Goal: Task Accomplishment & Management: Use online tool/utility

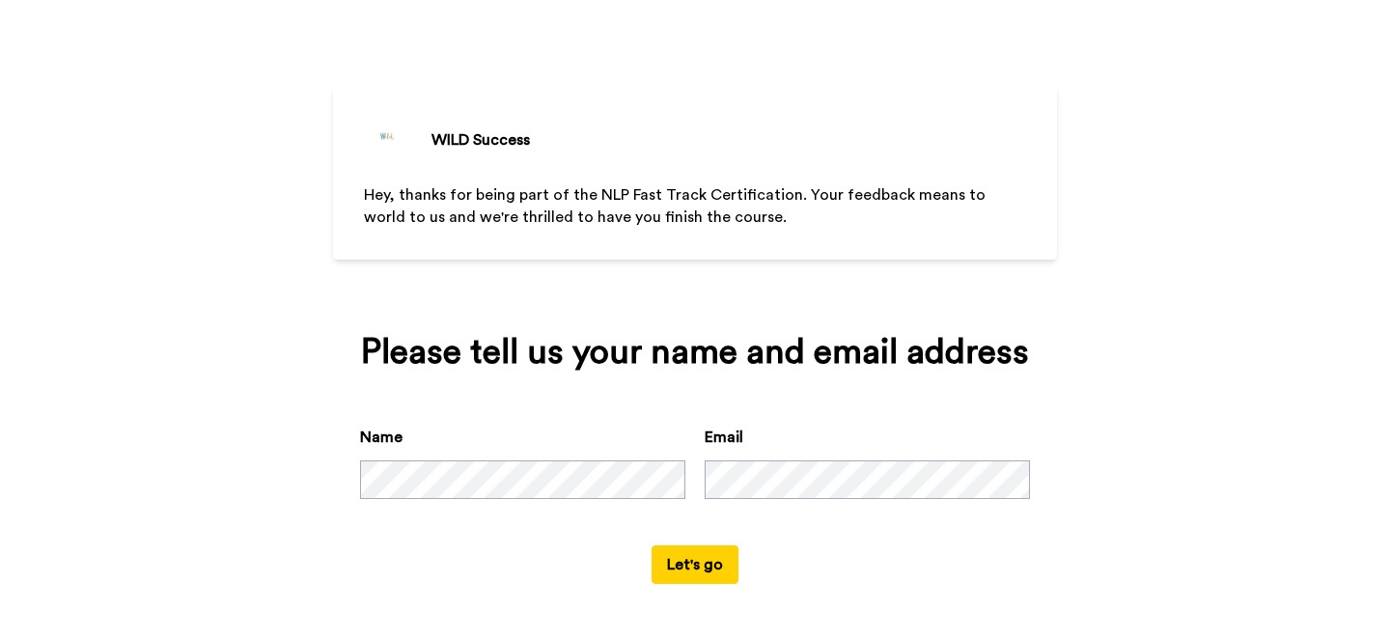
click at [695, 568] on button "Let's go" at bounding box center [694, 564] width 87 height 39
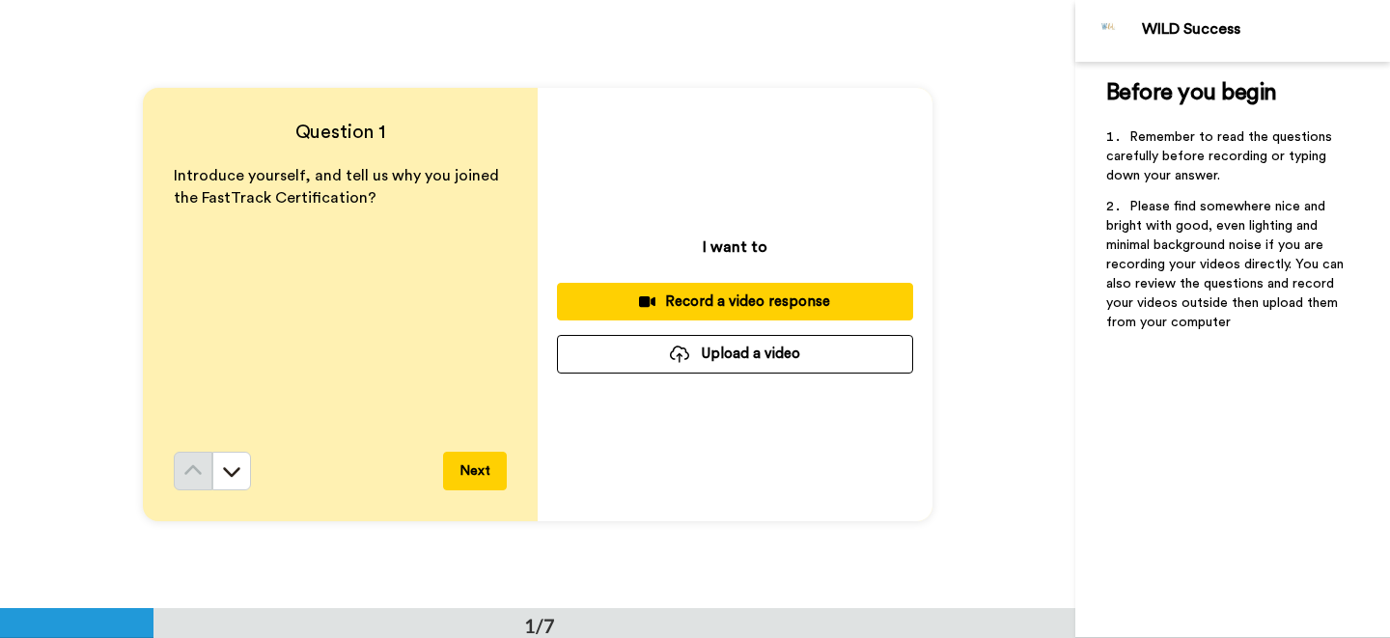
click at [752, 297] on div "Record a video response" at bounding box center [734, 301] width 325 height 20
click at [725, 302] on div "Record a video response" at bounding box center [734, 301] width 325 height 20
